Goal: Navigation & Orientation: Understand site structure

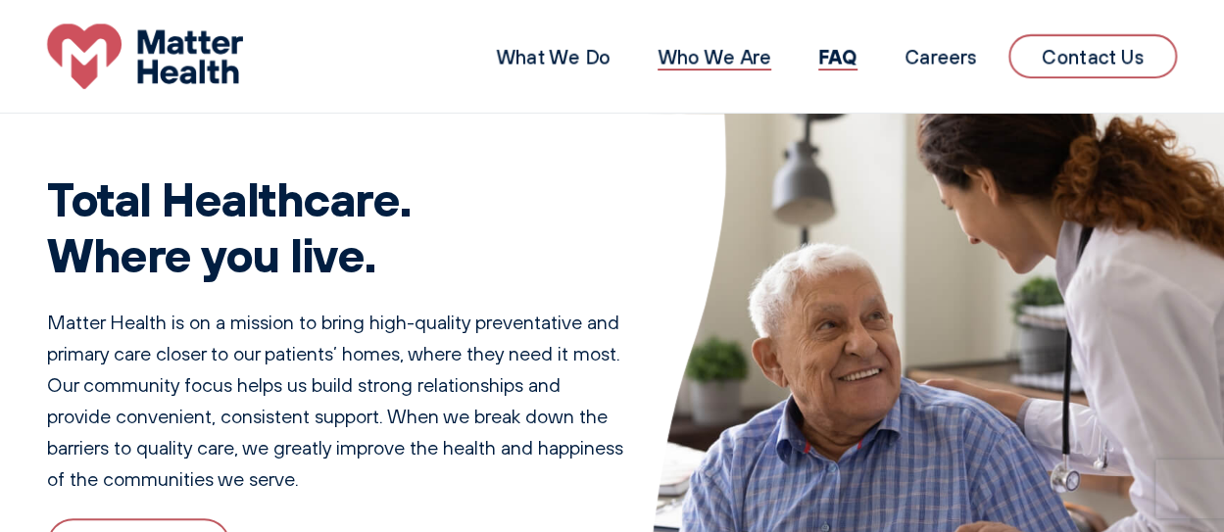
click at [658, 59] on link "Who We Are" at bounding box center [715, 56] width 114 height 25
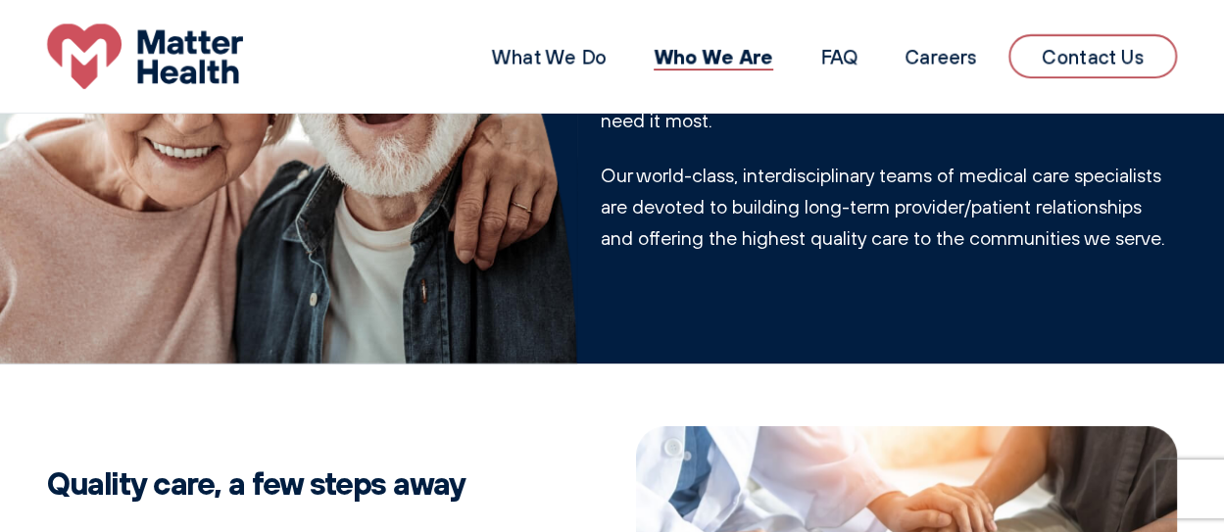
scroll to position [80, 0]
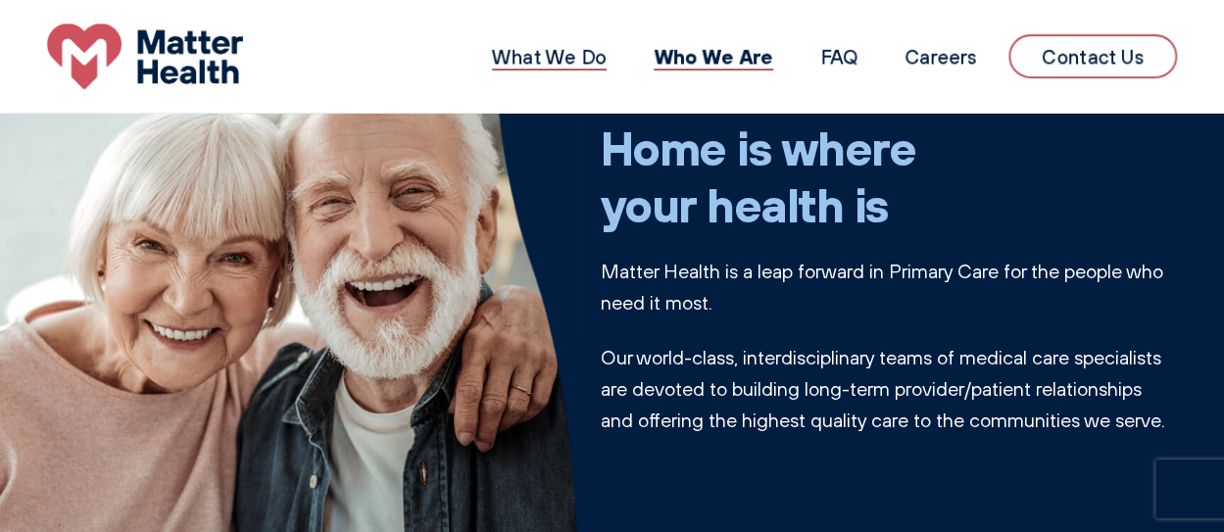
click at [492, 54] on link "What We Do" at bounding box center [549, 56] width 115 height 25
